Goal: Obtain resource: Obtain resource

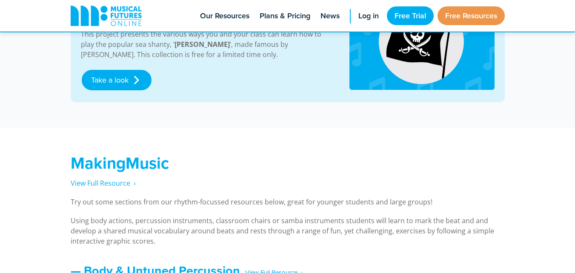
scroll to position [510, 0]
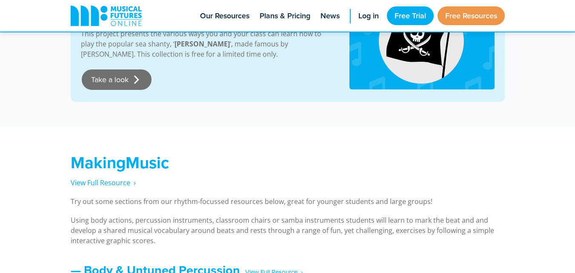
click at [119, 80] on link "Take a look" at bounding box center [117, 79] width 70 height 20
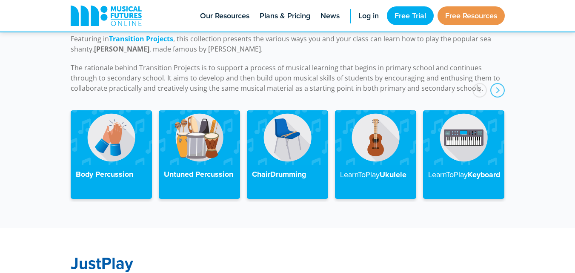
scroll to position [1964, 0]
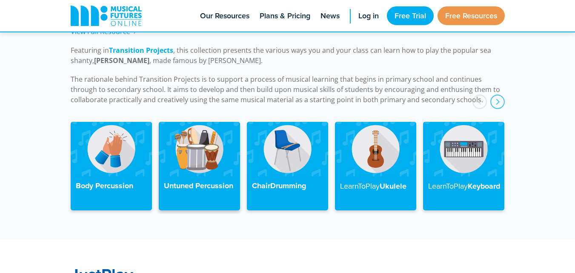
click at [194, 183] on div "Untuned Percussion" at bounding box center [199, 193] width 81 height 34
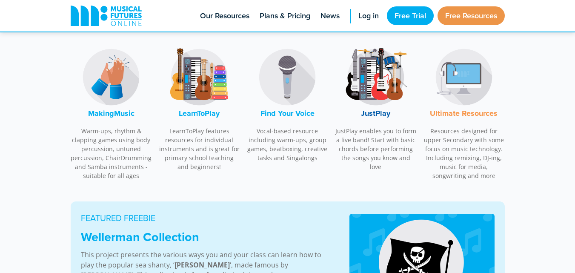
scroll to position [162, 0]
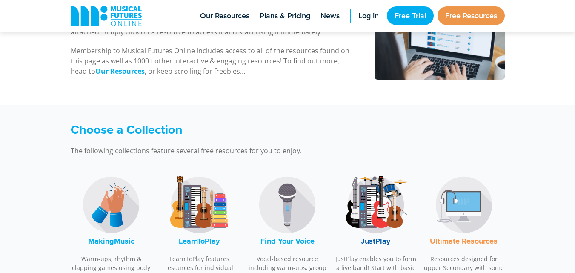
click at [213, 210] on img at bounding box center [199, 205] width 64 height 64
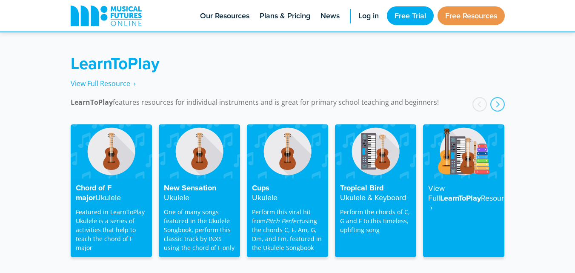
scroll to position [1366, 0]
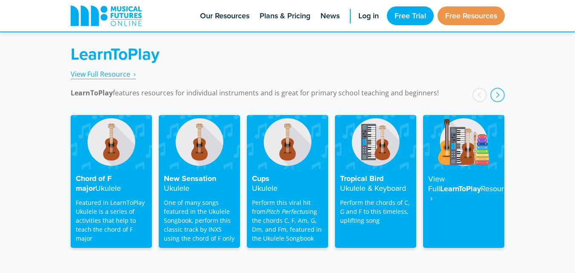
click at [102, 69] on span "View Full Resource‎‏‏‎ ‎ ›" at bounding box center [103, 73] width 65 height 9
